Goal: Information Seeking & Learning: Learn about a topic

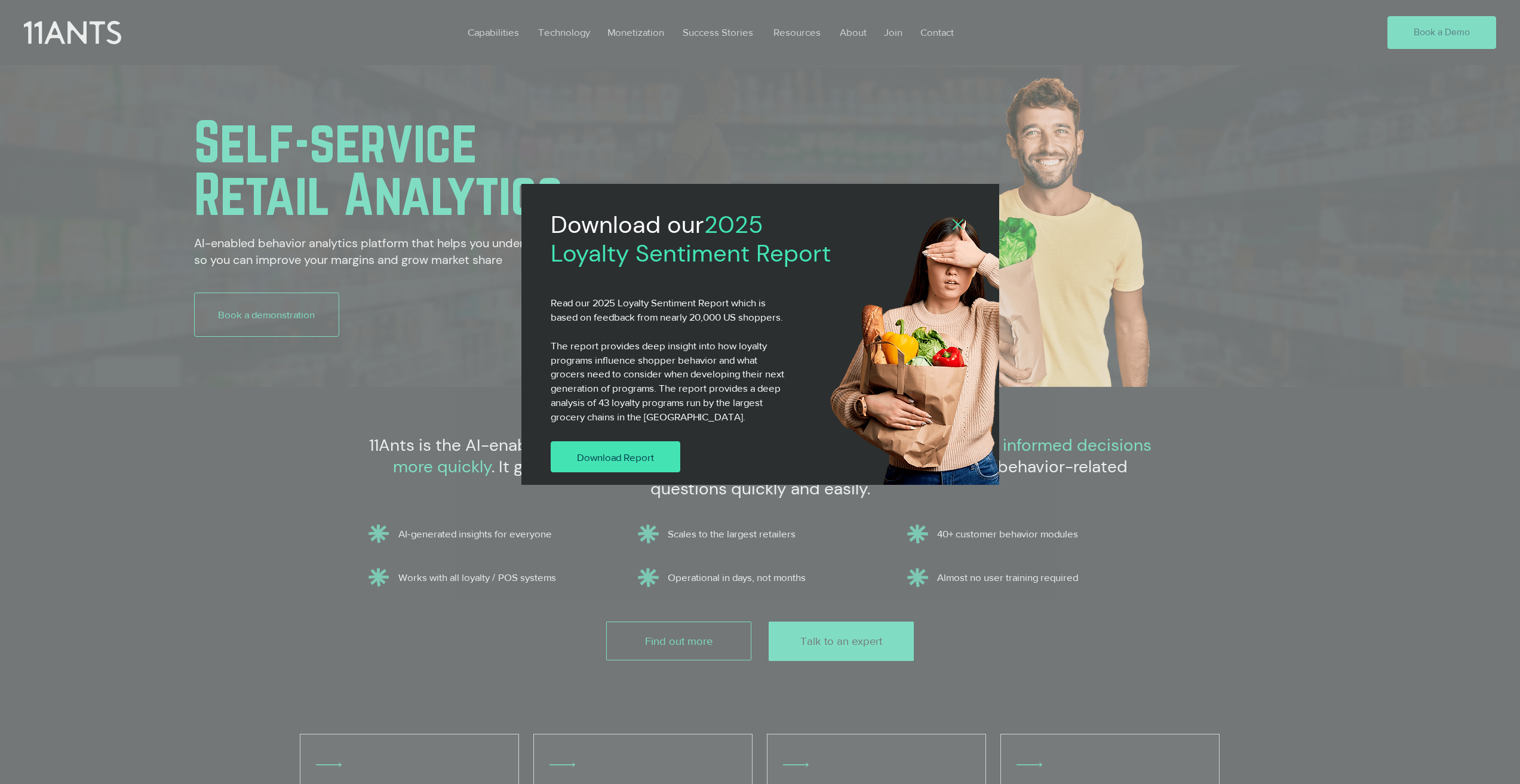
click at [584, 453] on span "Download Report" at bounding box center [615, 457] width 77 height 14
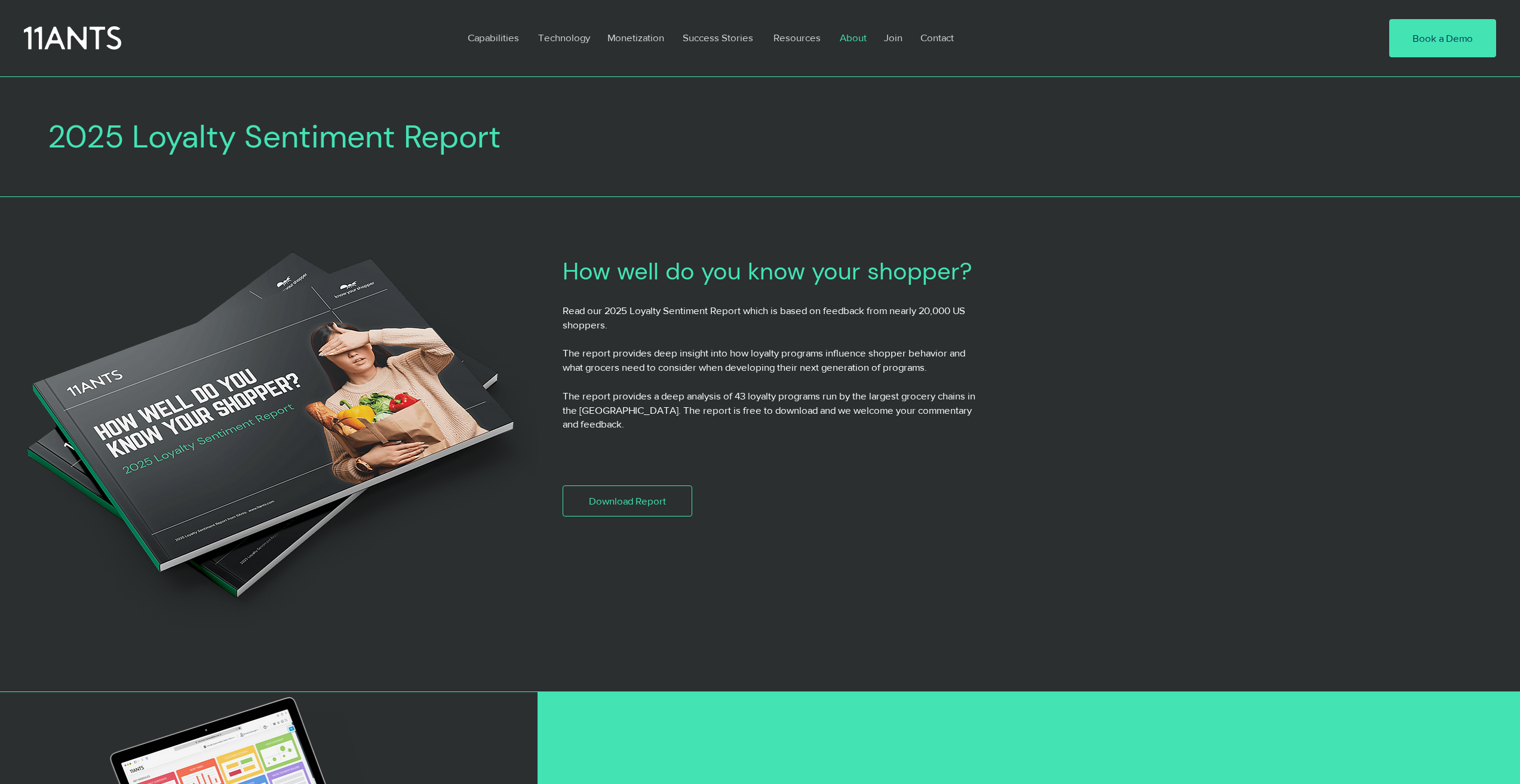
click at [840, 30] on p "About" at bounding box center [853, 38] width 39 height 28
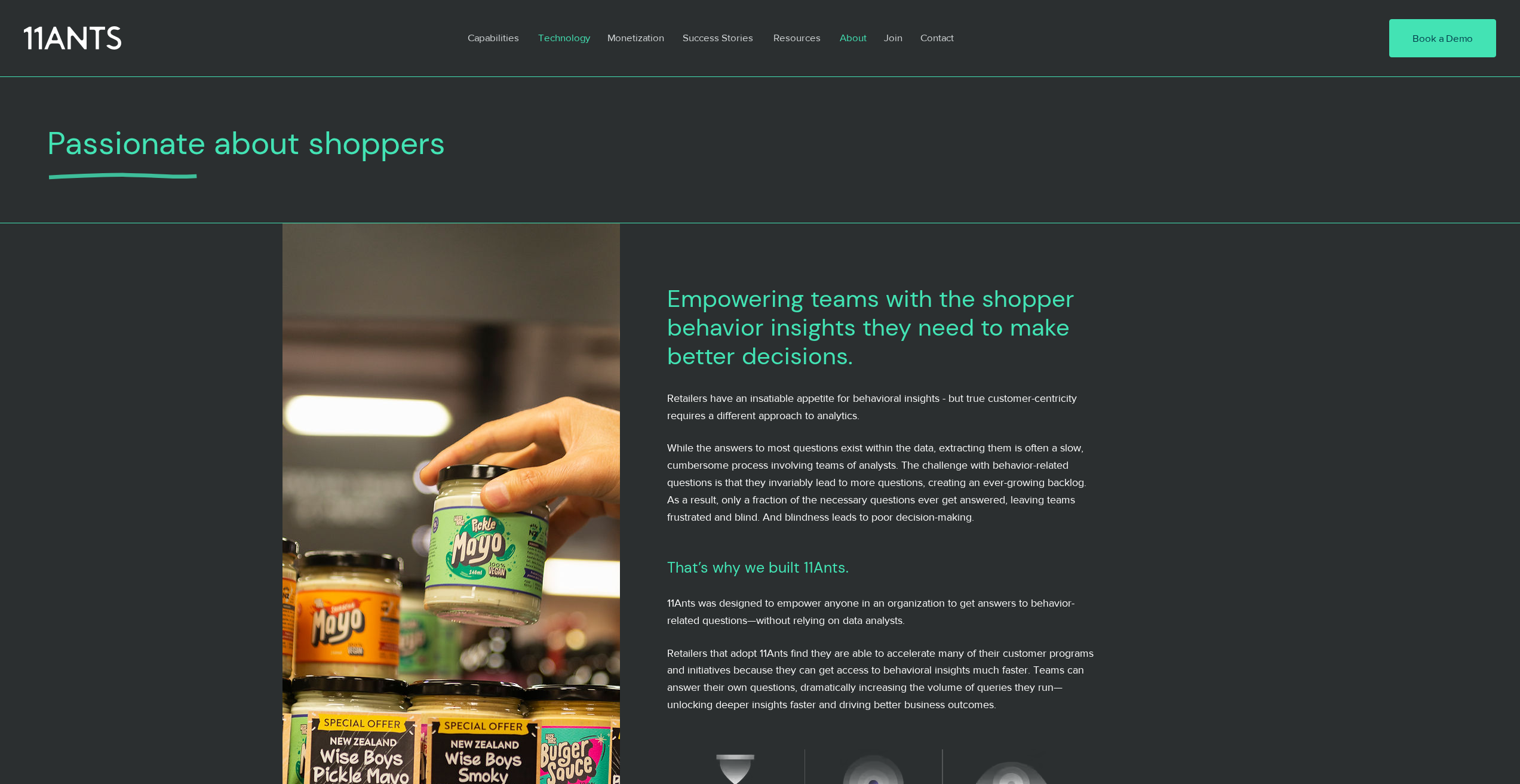
click at [543, 27] on p "Technology" at bounding box center [564, 38] width 64 height 28
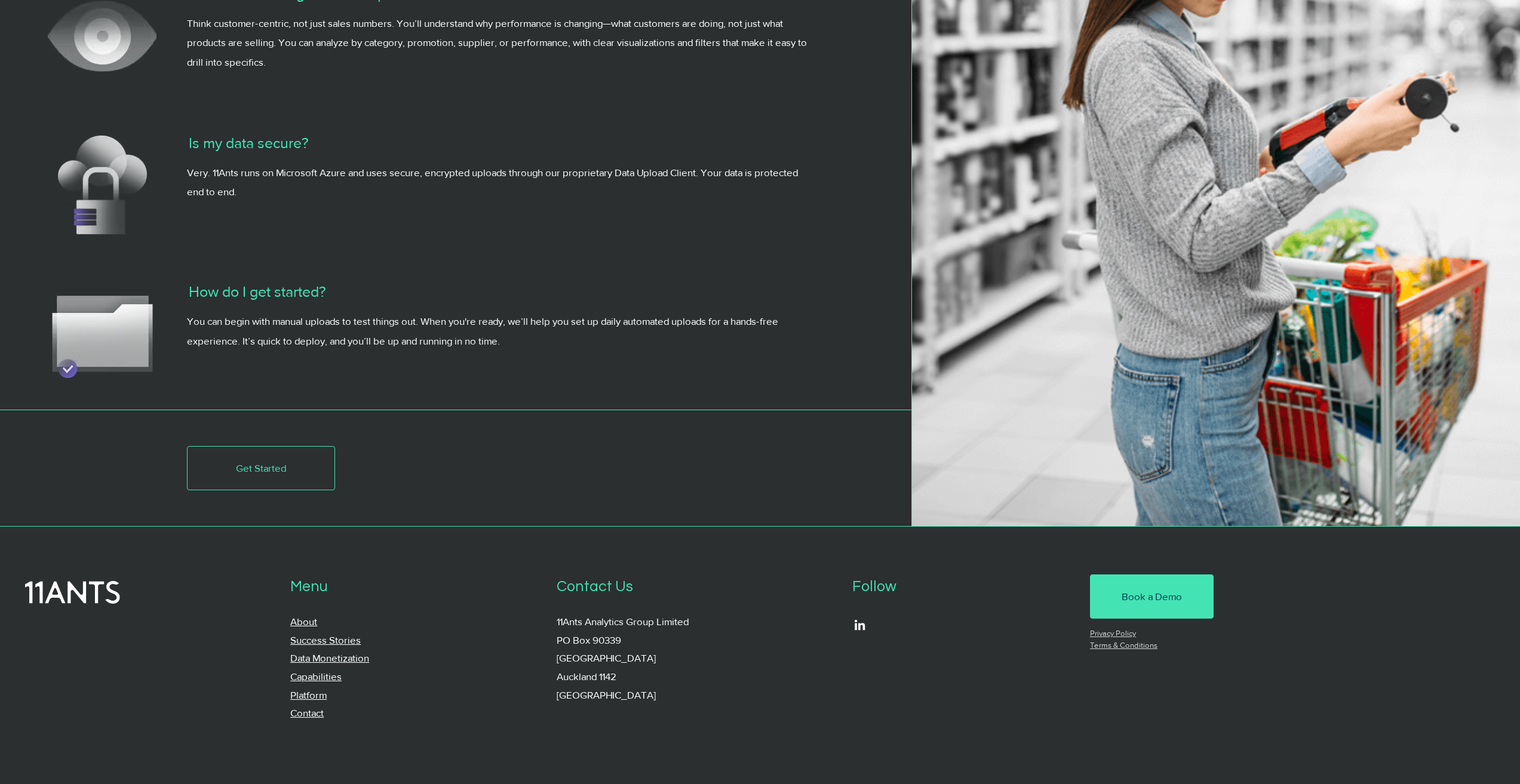
scroll to position [4229, 0]
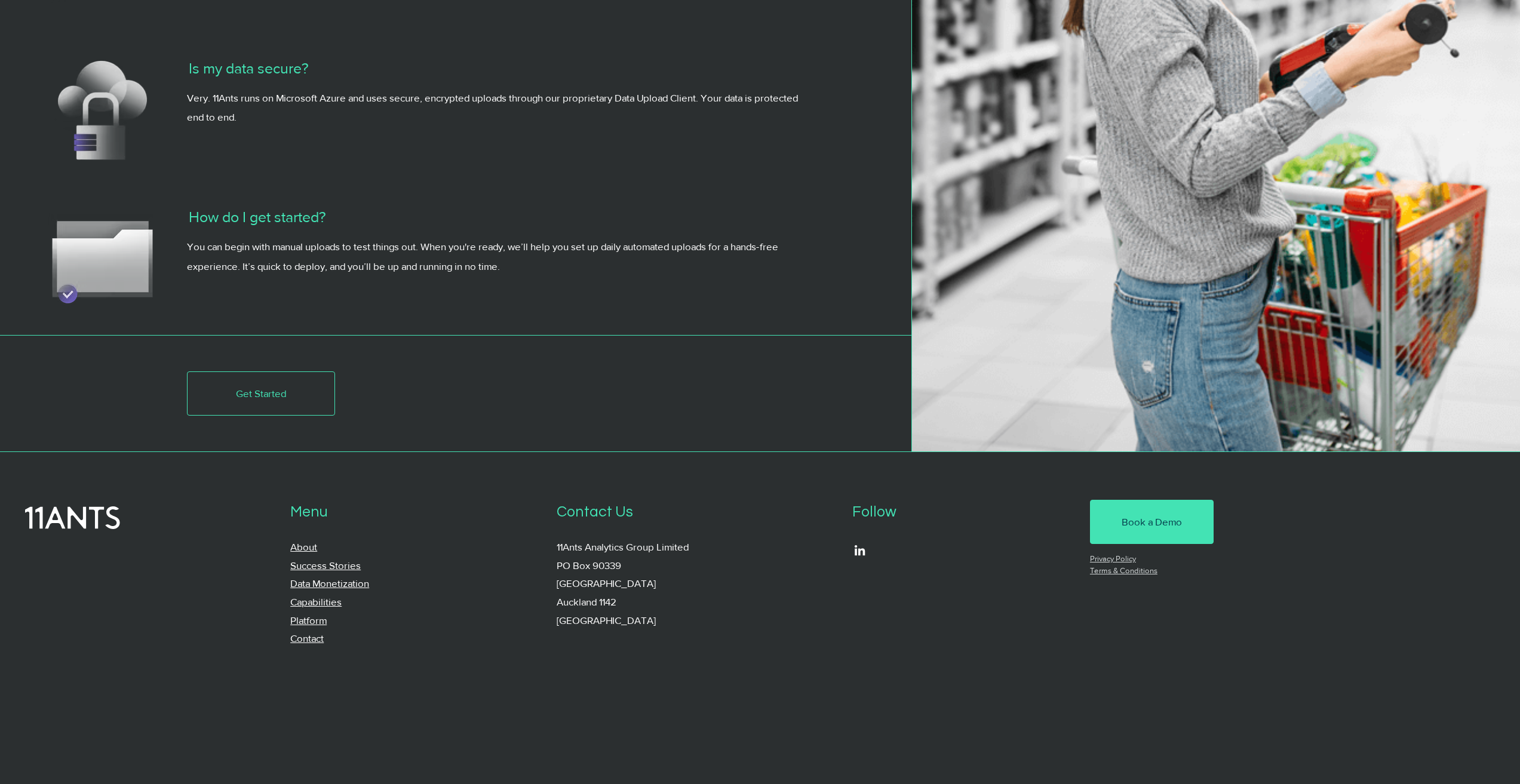
click at [298, 588] on link "Data Monetization" at bounding box center [329, 583] width 79 height 11
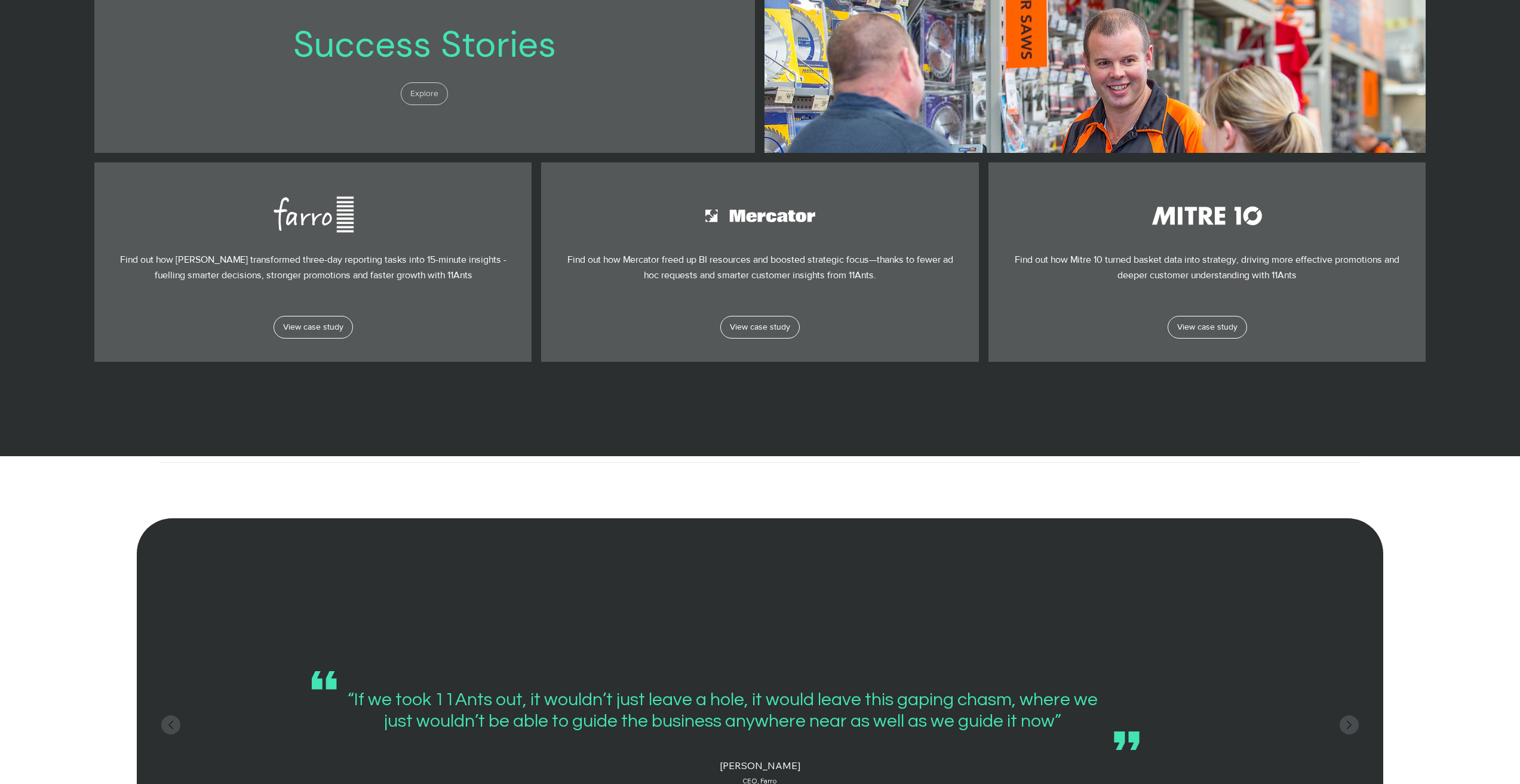
scroll to position [846, 0]
